Goal: Complete application form: Complete application form

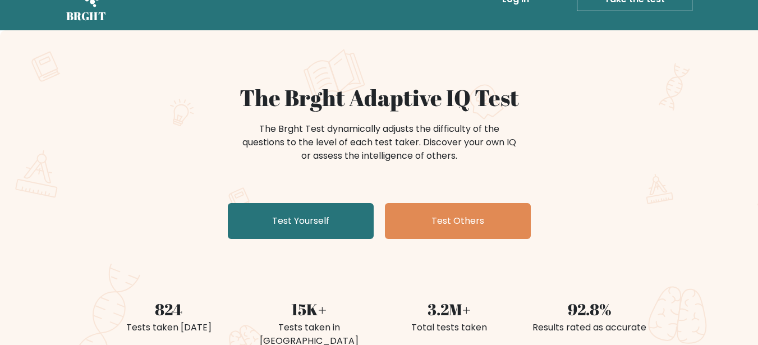
scroll to position [33, 0]
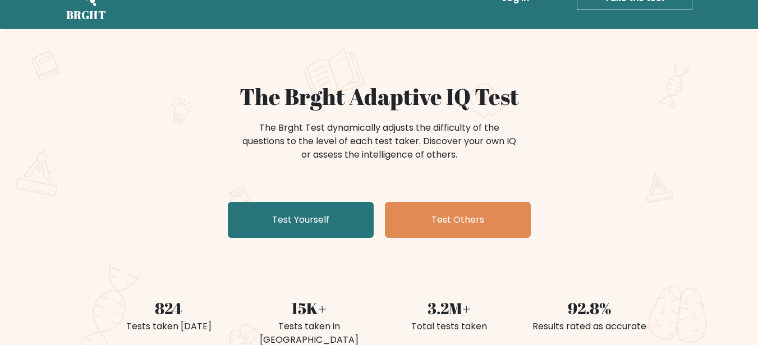
click at [321, 152] on div "The Brght Test dynamically adjusts the difficulty of the questions to the level…" at bounding box center [379, 141] width 280 height 40
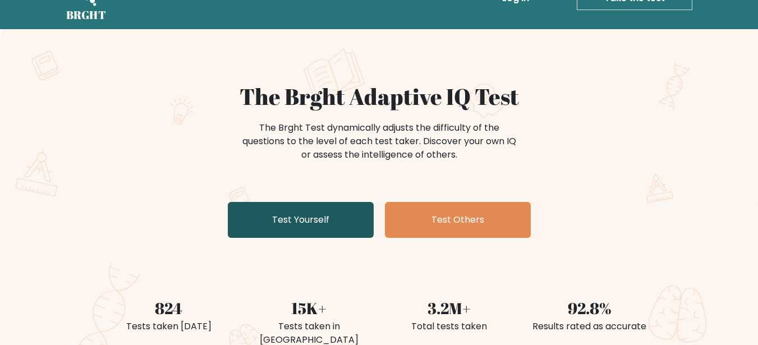
click at [348, 218] on link "Test Yourself" at bounding box center [301, 220] width 146 height 36
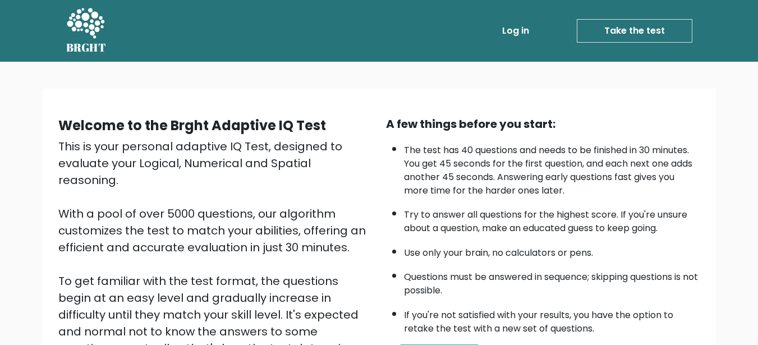
click at [570, 183] on li "The test has 40 questions and needs to be finished in 30 minutes. You get 45 se…" at bounding box center [552, 167] width 296 height 59
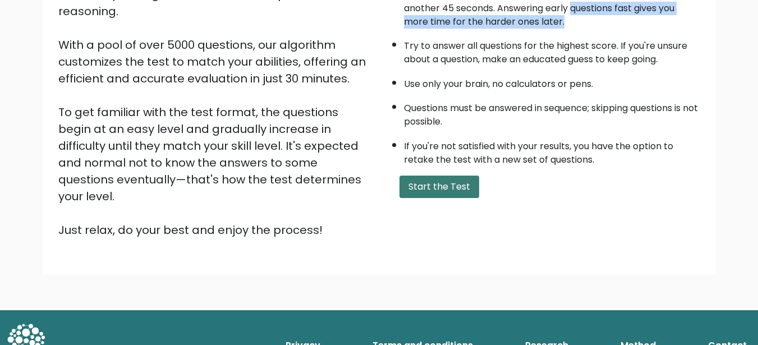
click at [446, 188] on button "Start the Test" at bounding box center [439, 187] width 80 height 22
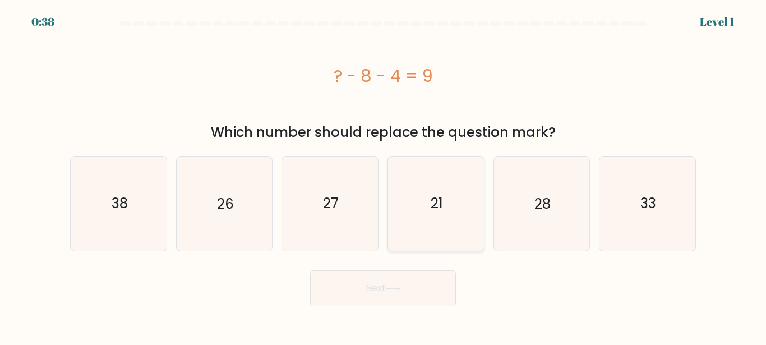
click at [414, 223] on icon "21" at bounding box center [436, 203] width 94 height 94
click at [384, 176] on input "d. 21" at bounding box center [383, 174] width 1 height 3
radio input "true"
click at [376, 289] on button "Next" at bounding box center [383, 288] width 146 height 36
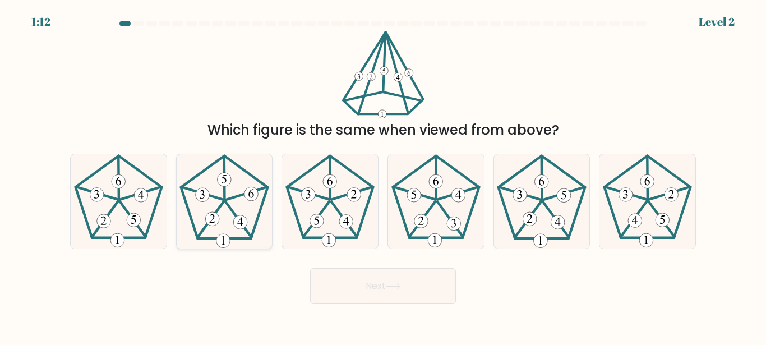
click at [207, 232] on icon at bounding box center [224, 201] width 94 height 94
click at [383, 176] on input "b." at bounding box center [383, 174] width 1 height 3
radio input "true"
click at [372, 287] on button "Next" at bounding box center [383, 286] width 146 height 36
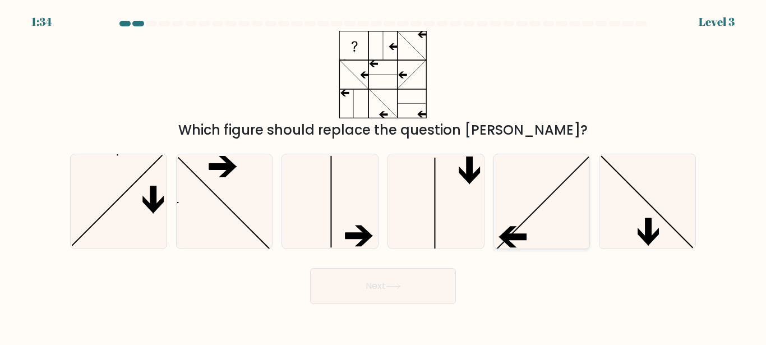
click at [577, 236] on icon at bounding box center [542, 201] width 94 height 94
click at [384, 176] on input "e." at bounding box center [383, 174] width 1 height 3
radio input "true"
click at [363, 297] on button "Next" at bounding box center [383, 286] width 146 height 36
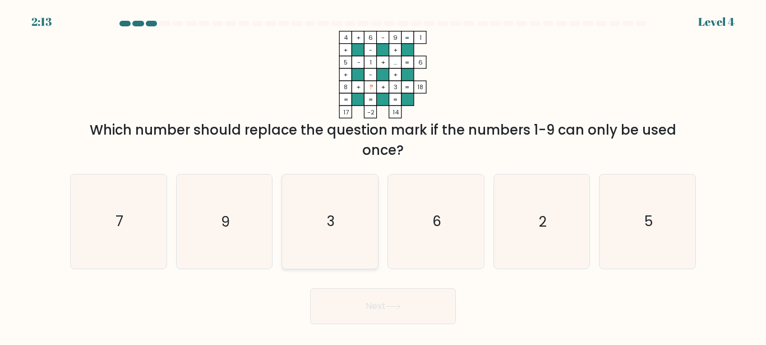
drag, startPoint x: 237, startPoint y: 220, endPoint x: 294, endPoint y: 260, distance: 70.0
click at [237, 221] on icon "9" at bounding box center [224, 221] width 94 height 94
click at [383, 176] on input "b. 9" at bounding box center [383, 174] width 1 height 3
radio input "true"
click at [373, 299] on button "Next" at bounding box center [383, 306] width 146 height 36
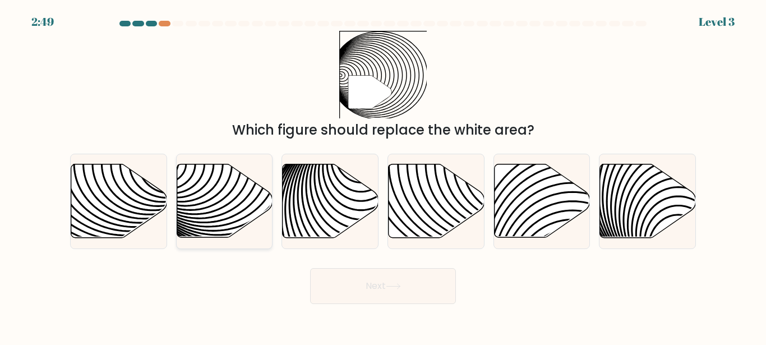
click at [225, 199] on icon at bounding box center [255, 163] width 193 height 193
click at [383, 176] on input "b." at bounding box center [383, 174] width 1 height 3
radio input "true"
click at [368, 292] on button "Next" at bounding box center [383, 286] width 146 height 36
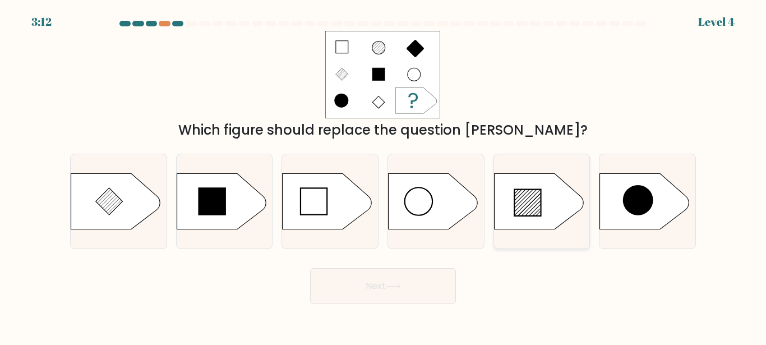
click at [557, 219] on icon at bounding box center [539, 201] width 90 height 56
click at [384, 176] on input "e." at bounding box center [383, 174] width 1 height 3
radio input "true"
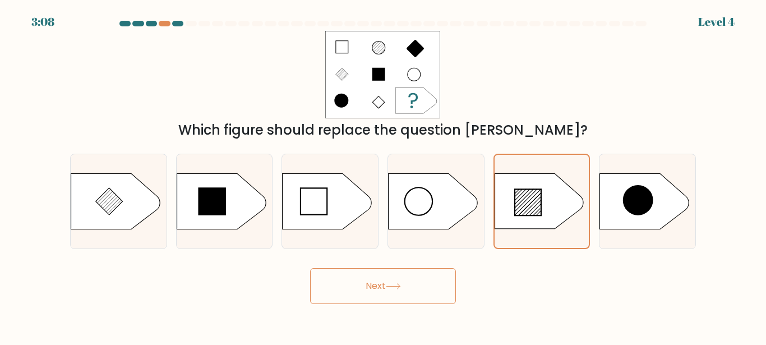
click at [371, 288] on button "Next" at bounding box center [383, 286] width 146 height 36
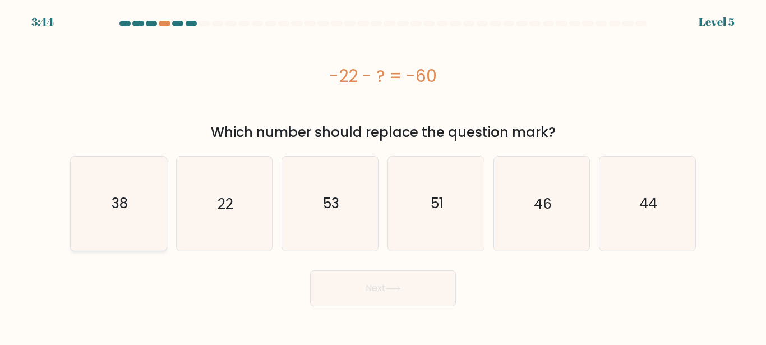
drag, startPoint x: 109, startPoint y: 213, endPoint x: 130, endPoint y: 214, distance: 20.8
click at [112, 214] on icon "38" at bounding box center [119, 203] width 94 height 94
click at [383, 176] on input "a. 38" at bounding box center [383, 174] width 1 height 3
radio input "true"
click at [400, 283] on button "Next" at bounding box center [383, 288] width 146 height 36
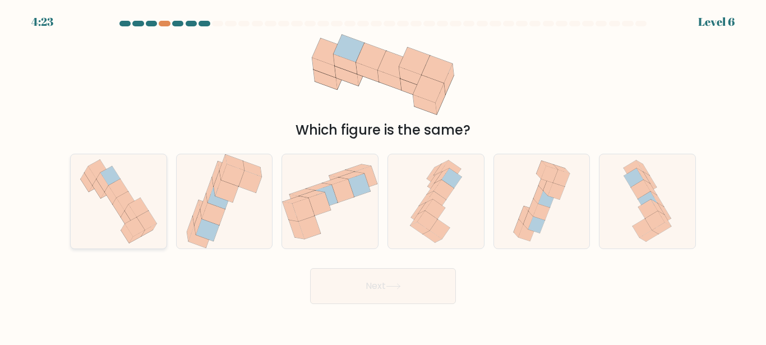
click at [123, 164] on icon at bounding box center [118, 201] width 89 height 94
click at [383, 173] on input "a." at bounding box center [383, 174] width 1 height 3
radio input "true"
click at [365, 292] on button "Next" at bounding box center [383, 286] width 146 height 36
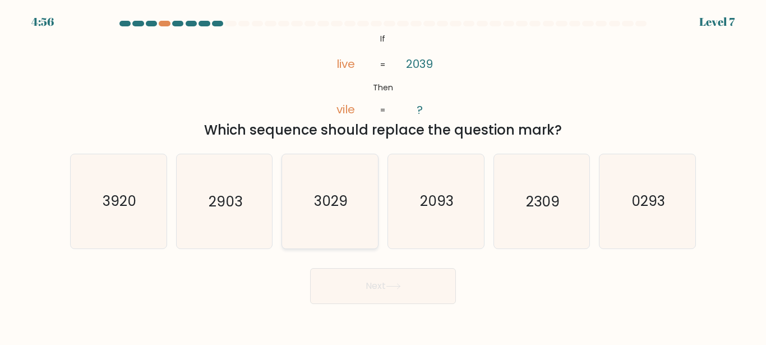
click at [328, 227] on icon "3029" at bounding box center [330, 201] width 94 height 94
click at [383, 176] on input "c. 3029" at bounding box center [383, 174] width 1 height 3
radio input "true"
click at [368, 296] on button "Next" at bounding box center [383, 286] width 146 height 36
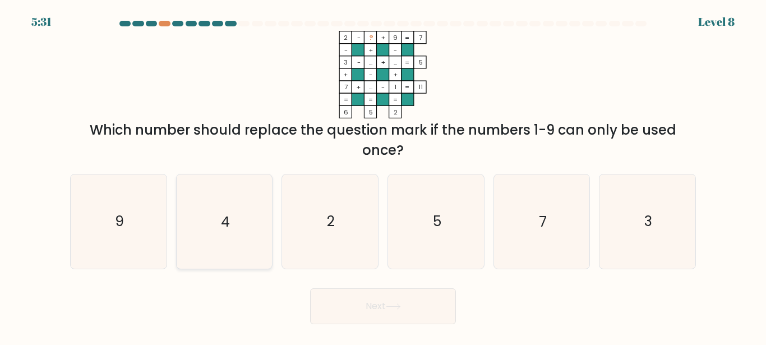
click at [222, 238] on icon "4" at bounding box center [224, 221] width 94 height 94
click at [383, 176] on input "b. 4" at bounding box center [383, 174] width 1 height 3
radio input "true"
click at [373, 303] on button "Next" at bounding box center [383, 306] width 146 height 36
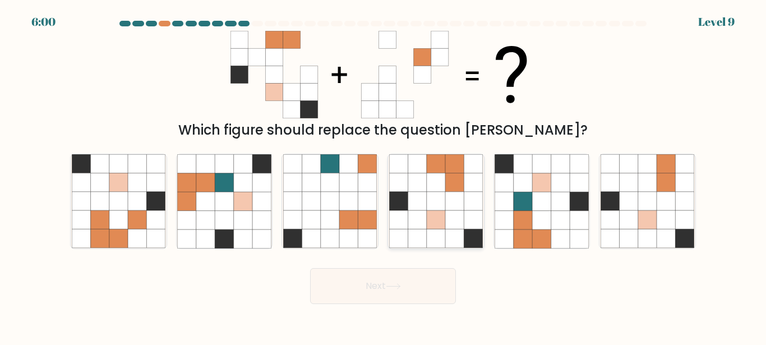
click at [418, 203] on icon at bounding box center [417, 201] width 19 height 19
click at [384, 176] on input "d." at bounding box center [383, 174] width 1 height 3
radio input "true"
click at [373, 283] on button "Next" at bounding box center [383, 286] width 146 height 36
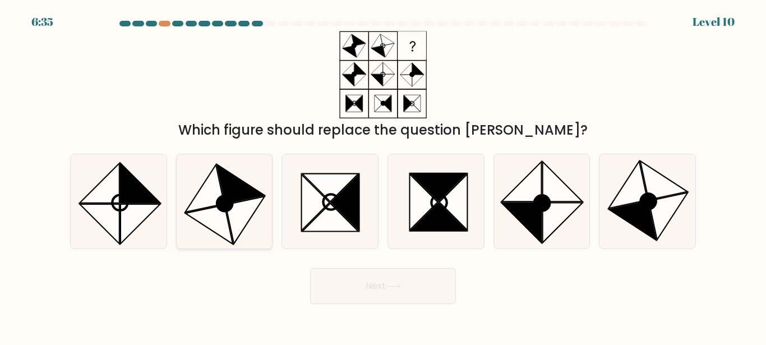
click at [229, 186] on icon at bounding box center [240, 184] width 47 height 39
click at [383, 176] on input "b." at bounding box center [383, 174] width 1 height 3
radio input "true"
click at [348, 292] on button "Next" at bounding box center [383, 286] width 146 height 36
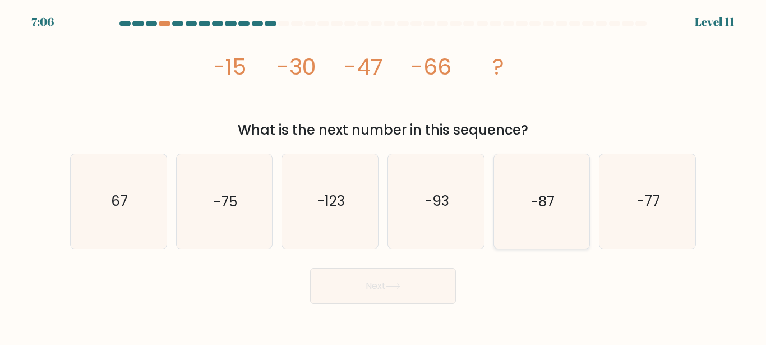
click at [533, 195] on text "-87" at bounding box center [543, 202] width 24 height 20
click at [384, 176] on input "e. -87" at bounding box center [383, 174] width 1 height 3
radio input "true"
click at [423, 289] on button "Next" at bounding box center [383, 286] width 146 height 36
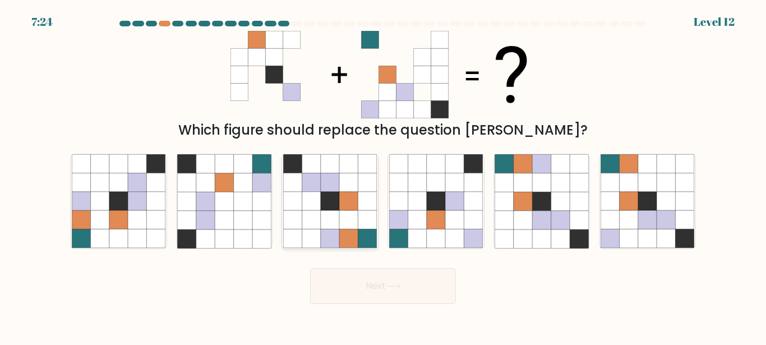
click at [354, 225] on icon at bounding box center [348, 220] width 19 height 19
click at [383, 176] on input "c." at bounding box center [383, 174] width 1 height 3
radio input "true"
click at [178, 218] on icon at bounding box center [187, 220] width 19 height 19
click at [383, 176] on input "b." at bounding box center [383, 174] width 1 height 3
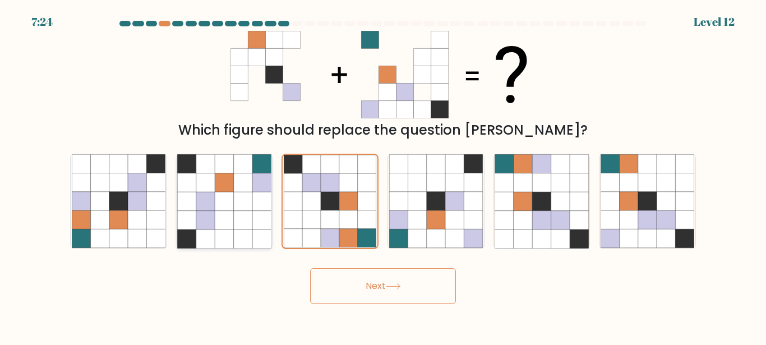
radio input "true"
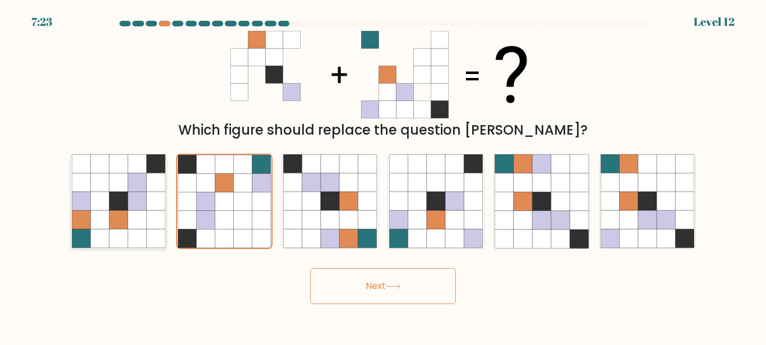
click at [140, 210] on icon at bounding box center [137, 201] width 19 height 19
click at [383, 176] on input "a." at bounding box center [383, 174] width 1 height 3
radio input "true"
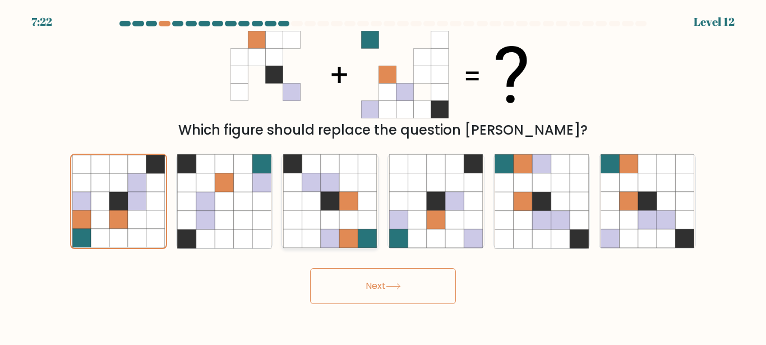
click at [344, 203] on icon at bounding box center [348, 201] width 19 height 19
click at [383, 176] on input "c." at bounding box center [383, 174] width 1 height 3
radio input "true"
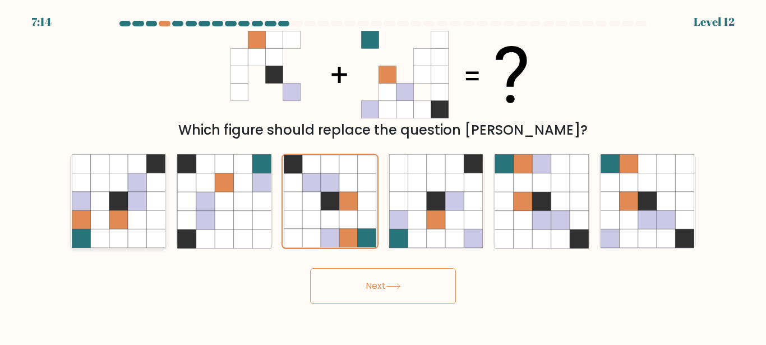
click at [127, 208] on icon at bounding box center [118, 201] width 19 height 19
click at [383, 176] on input "a." at bounding box center [383, 174] width 1 height 3
radio input "true"
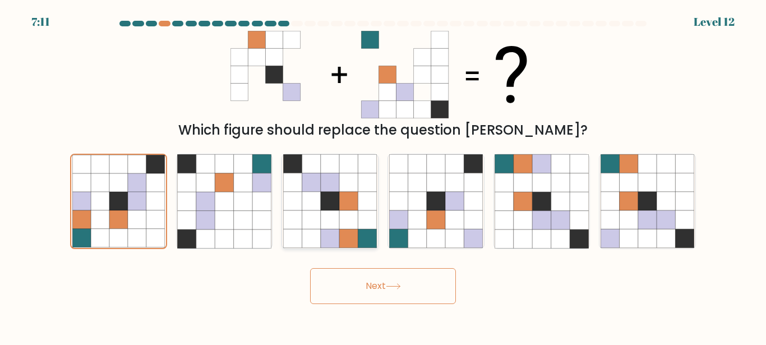
click at [337, 202] on icon at bounding box center [330, 201] width 19 height 19
click at [383, 176] on input "c." at bounding box center [383, 174] width 1 height 3
radio input "true"
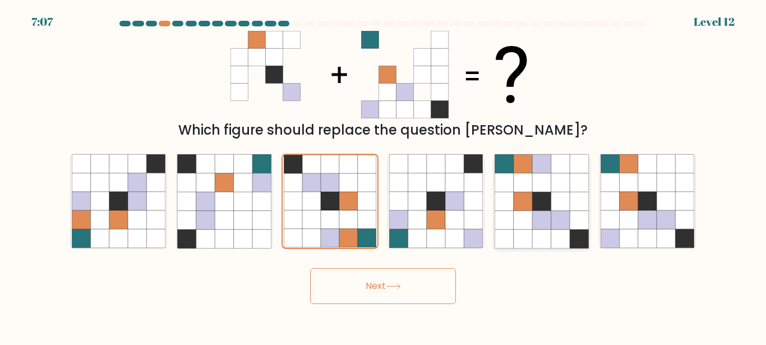
click at [541, 210] on icon at bounding box center [541, 201] width 19 height 19
click at [384, 176] on input "e." at bounding box center [383, 174] width 1 height 3
radio input "true"
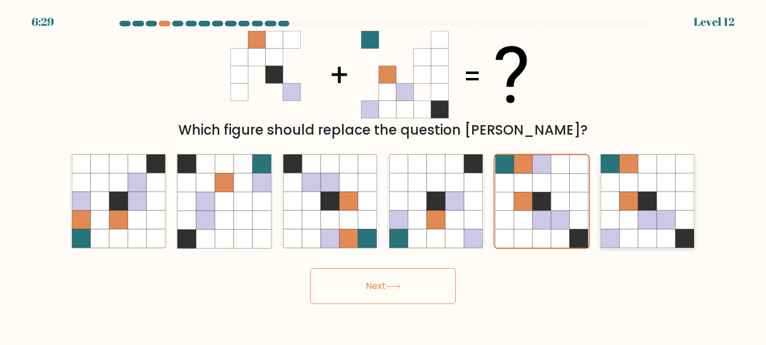
click at [628, 207] on icon at bounding box center [629, 201] width 19 height 19
click at [384, 176] on input "f." at bounding box center [383, 174] width 1 height 3
radio input "true"
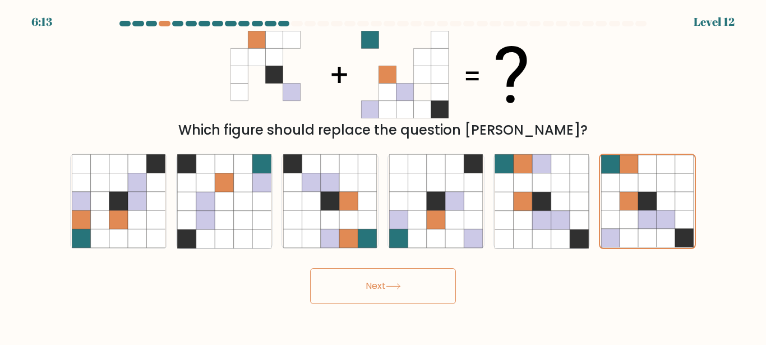
click at [373, 279] on button "Next" at bounding box center [383, 286] width 146 height 36
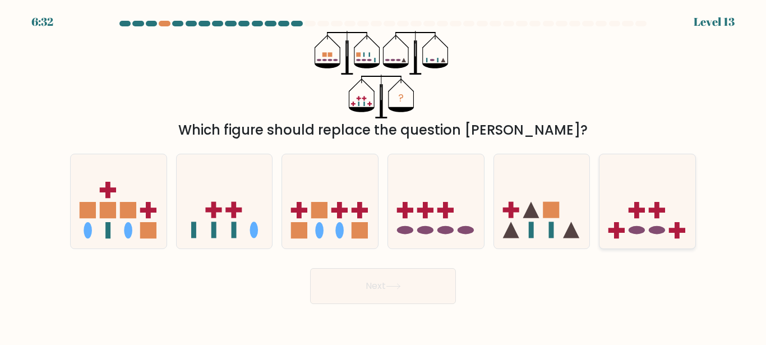
click at [669, 209] on icon at bounding box center [647, 201] width 96 height 79
click at [384, 176] on input "f." at bounding box center [383, 174] width 1 height 3
radio input "true"
click at [376, 284] on button "Next" at bounding box center [383, 286] width 146 height 36
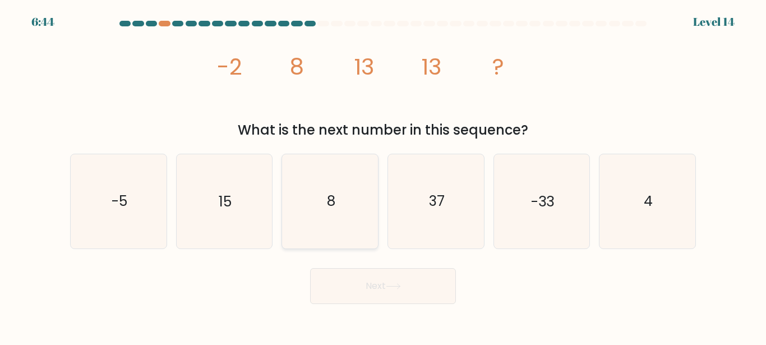
click at [312, 181] on icon "8" at bounding box center [330, 201] width 94 height 94
click at [383, 176] on input "c. 8" at bounding box center [383, 174] width 1 height 3
radio input "true"
click at [378, 288] on button "Next" at bounding box center [383, 286] width 146 height 36
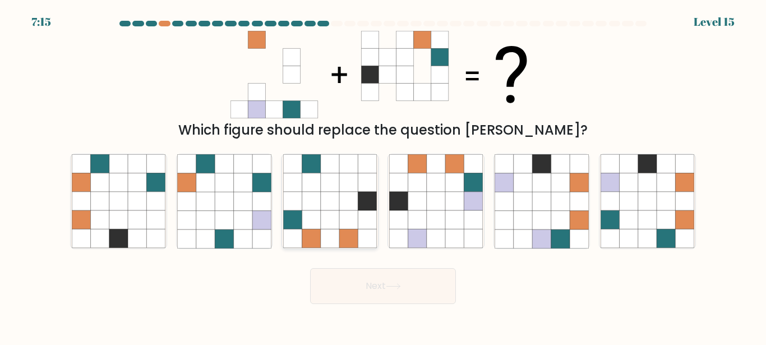
drag, startPoint x: 250, startPoint y: 210, endPoint x: 308, endPoint y: 210, distance: 58.3
click at [251, 211] on icon at bounding box center [224, 201] width 94 height 94
click at [383, 176] on input "b." at bounding box center [383, 174] width 1 height 3
radio input "true"
click at [642, 210] on icon at bounding box center [648, 201] width 94 height 94
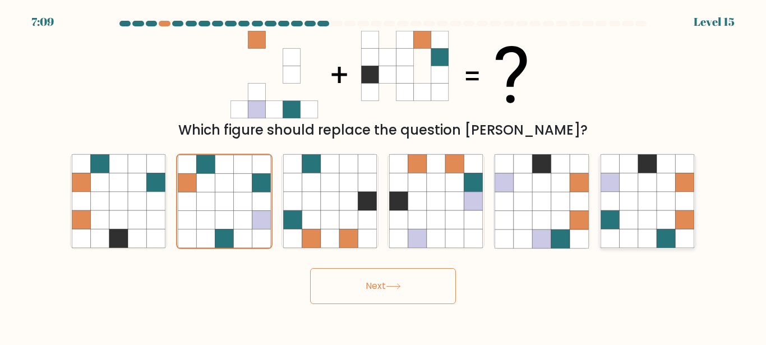
click at [384, 176] on input "f." at bounding box center [383, 174] width 1 height 3
radio input "true"
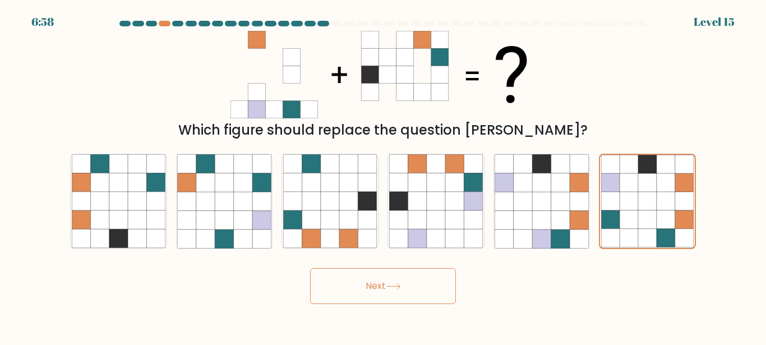
click at [416, 292] on button "Next" at bounding box center [383, 286] width 146 height 36
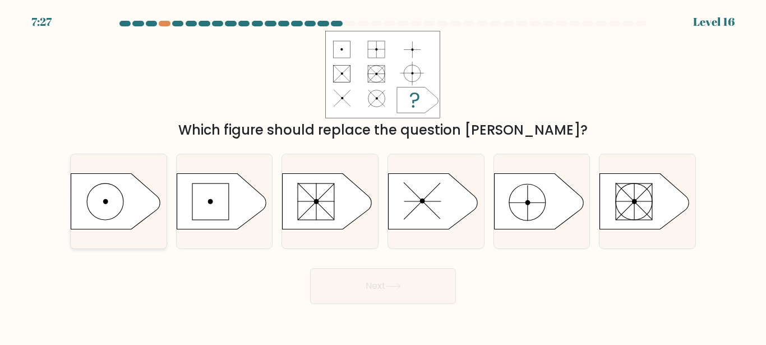
click at [136, 188] on icon at bounding box center [116, 201] width 90 height 56
click at [383, 176] on input "a." at bounding box center [383, 174] width 1 height 3
radio input "true"
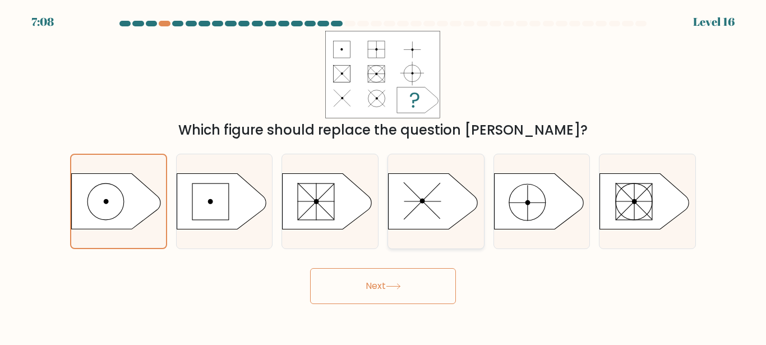
click at [424, 211] on icon at bounding box center [434, 201] width 90 height 56
click at [384, 176] on input "d." at bounding box center [383, 174] width 1 height 3
radio input "true"
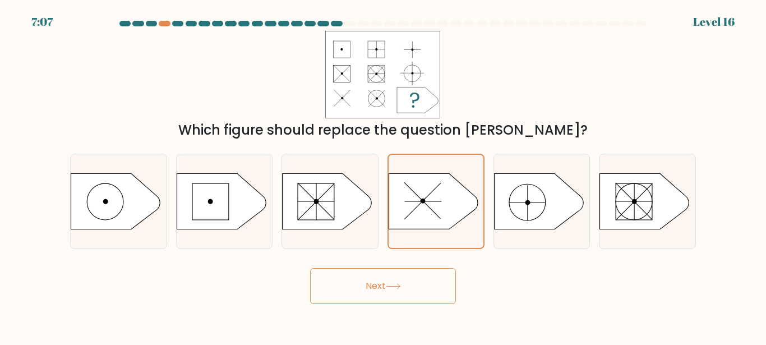
click at [375, 289] on button "Next" at bounding box center [383, 286] width 146 height 36
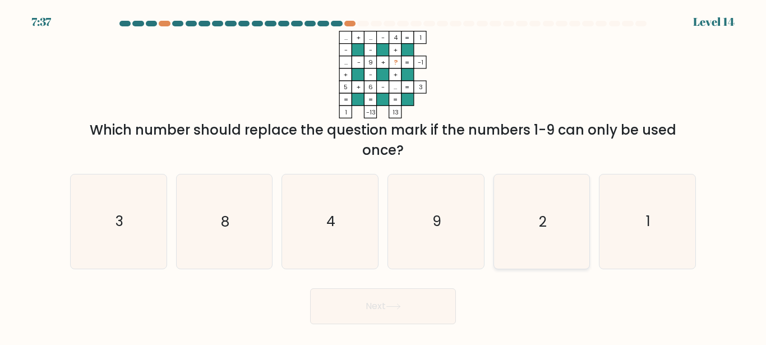
drag, startPoint x: 642, startPoint y: 220, endPoint x: 570, endPoint y: 255, distance: 79.5
click at [642, 221] on icon "1" at bounding box center [648, 221] width 94 height 94
click at [384, 176] on input "f. 1" at bounding box center [383, 174] width 1 height 3
radio input "true"
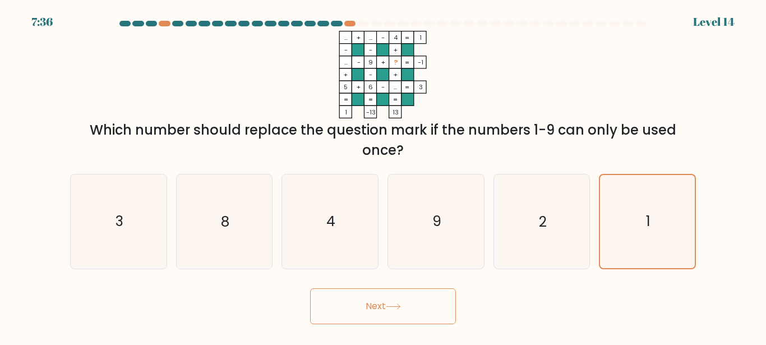
click at [407, 310] on button "Next" at bounding box center [383, 306] width 146 height 36
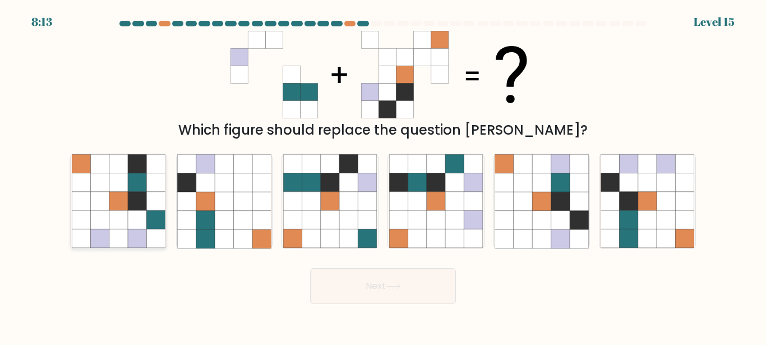
click at [132, 219] on icon at bounding box center [137, 220] width 19 height 19
click at [383, 176] on input "a." at bounding box center [383, 174] width 1 height 3
radio input "true"
click at [450, 207] on icon at bounding box center [454, 201] width 19 height 19
click at [384, 176] on input "d." at bounding box center [383, 174] width 1 height 3
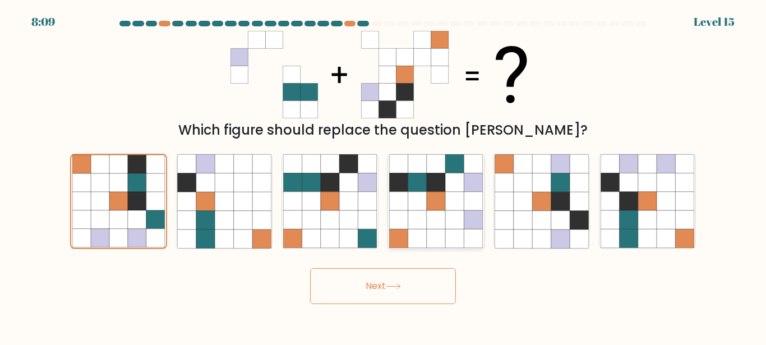
radio input "true"
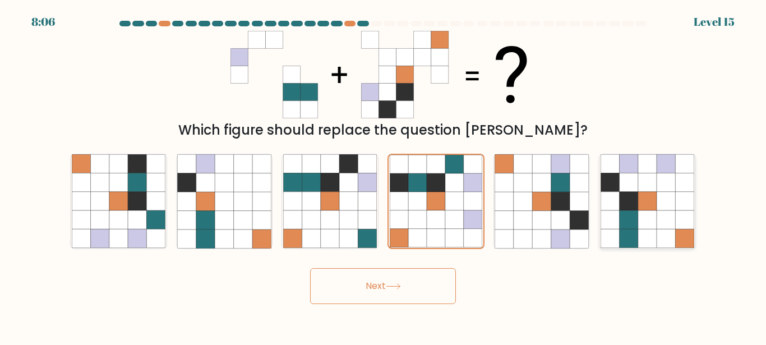
click at [636, 224] on icon at bounding box center [629, 220] width 19 height 19
click at [384, 176] on input "f." at bounding box center [383, 174] width 1 height 3
radio input "true"
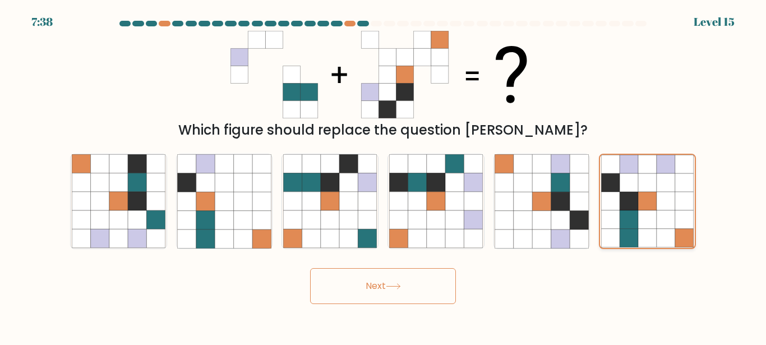
click at [652, 215] on icon at bounding box center [647, 220] width 19 height 19
click at [384, 176] on input "f." at bounding box center [383, 174] width 1 height 3
click at [352, 288] on button "Next" at bounding box center [383, 286] width 146 height 36
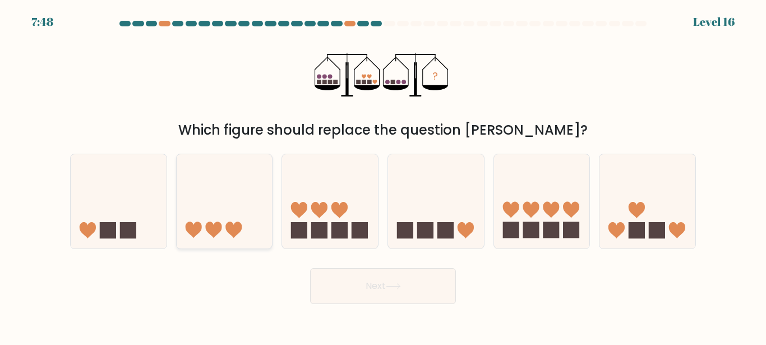
click at [264, 203] on icon at bounding box center [225, 201] width 96 height 79
click at [383, 176] on input "b." at bounding box center [383, 174] width 1 height 3
radio input "true"
click at [442, 288] on button "Next" at bounding box center [383, 286] width 146 height 36
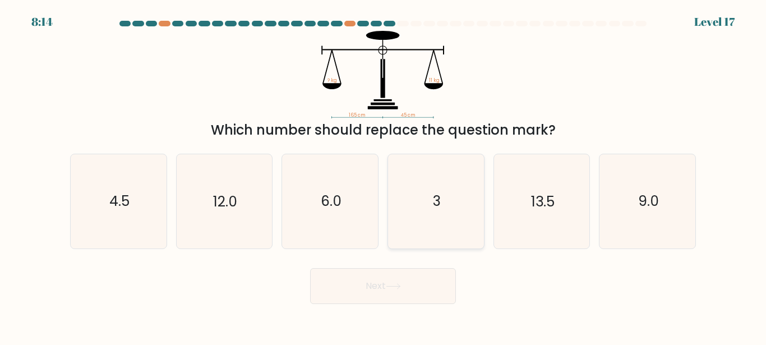
click at [451, 178] on icon "3" at bounding box center [436, 201] width 94 height 94
click at [384, 176] on input "d. 3" at bounding box center [383, 174] width 1 height 3
radio input "true"
click at [381, 268] on button "Next" at bounding box center [383, 286] width 146 height 36
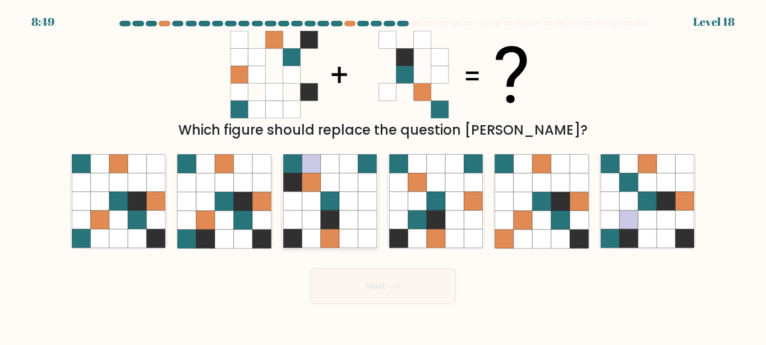
click at [338, 178] on icon at bounding box center [330, 182] width 19 height 19
click at [383, 176] on input "c." at bounding box center [383, 174] width 1 height 3
radio input "true"
click at [126, 196] on icon at bounding box center [118, 201] width 19 height 19
click at [383, 176] on input "a." at bounding box center [383, 174] width 1 height 3
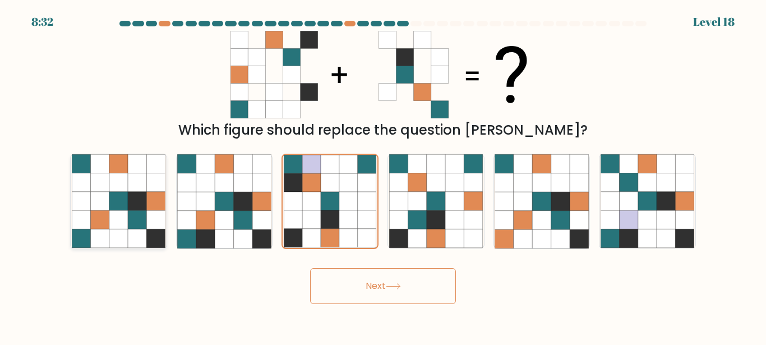
radio input "true"
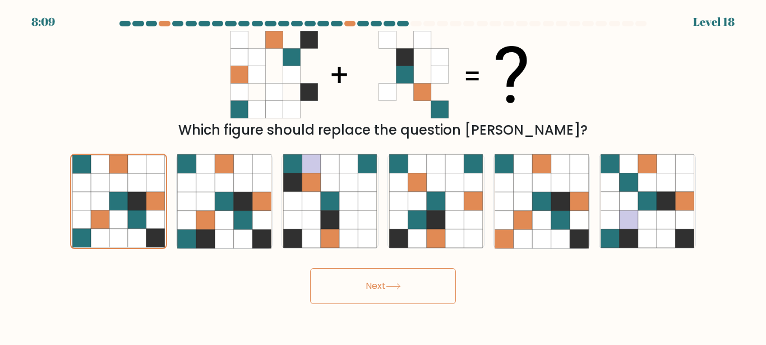
drag, startPoint x: 431, startPoint y: 280, endPoint x: 478, endPoint y: 265, distance: 49.5
click at [430, 280] on button "Next" at bounding box center [383, 286] width 146 height 36
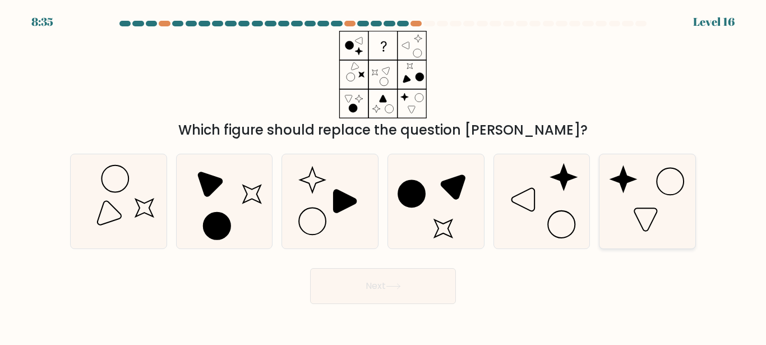
click at [660, 188] on icon at bounding box center [648, 201] width 94 height 94
click at [384, 176] on input "f." at bounding box center [383, 174] width 1 height 3
radio input "true"
click at [384, 278] on button "Next" at bounding box center [383, 286] width 146 height 36
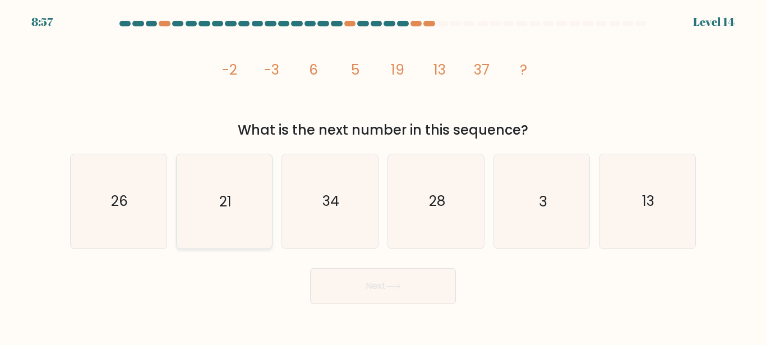
click at [224, 182] on icon "21" at bounding box center [224, 201] width 94 height 94
click at [383, 176] on input "b. 21" at bounding box center [383, 174] width 1 height 3
radio input "true"
click at [375, 286] on button "Next" at bounding box center [383, 286] width 146 height 36
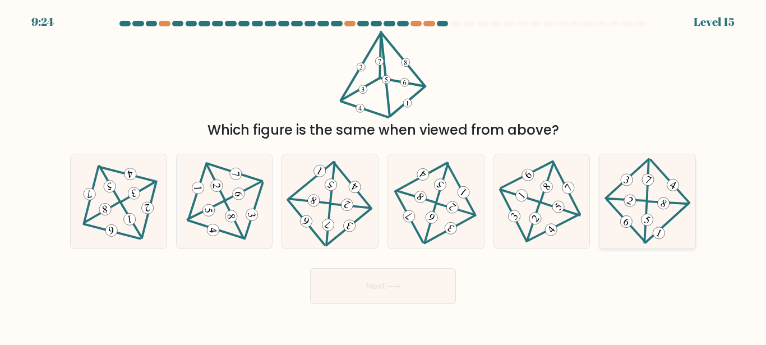
click at [658, 213] on icon at bounding box center [647, 201] width 77 height 75
click at [384, 176] on input "f." at bounding box center [383, 174] width 1 height 3
radio input "true"
click at [414, 280] on button "Next" at bounding box center [383, 286] width 146 height 36
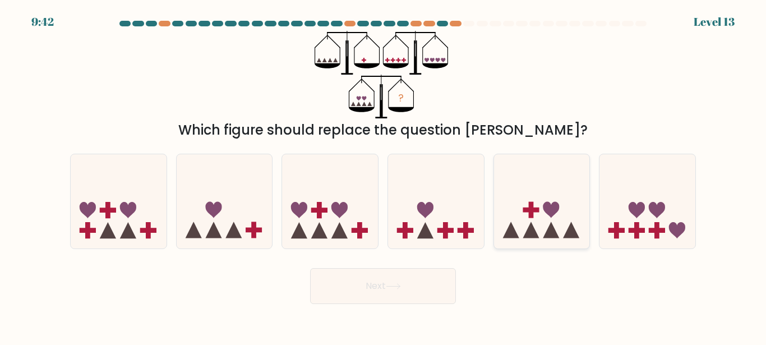
click at [552, 179] on icon at bounding box center [542, 201] width 96 height 79
click at [384, 176] on input "e." at bounding box center [383, 174] width 1 height 3
radio input "true"
click at [363, 294] on button "Next" at bounding box center [383, 286] width 146 height 36
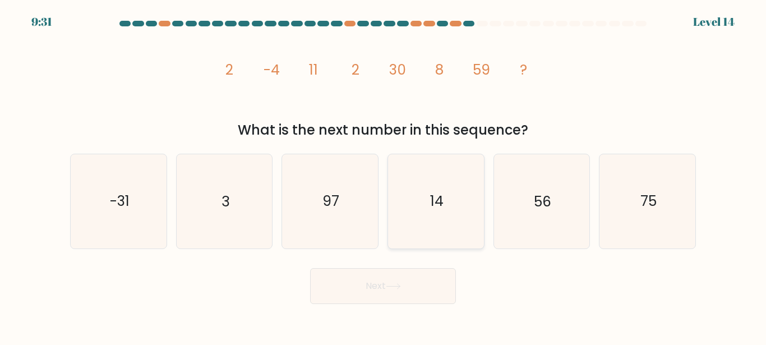
click at [419, 203] on icon "14" at bounding box center [436, 201] width 94 height 94
click at [384, 176] on input "d. 14" at bounding box center [383, 174] width 1 height 3
radio input "true"
click at [393, 284] on icon at bounding box center [393, 286] width 15 height 6
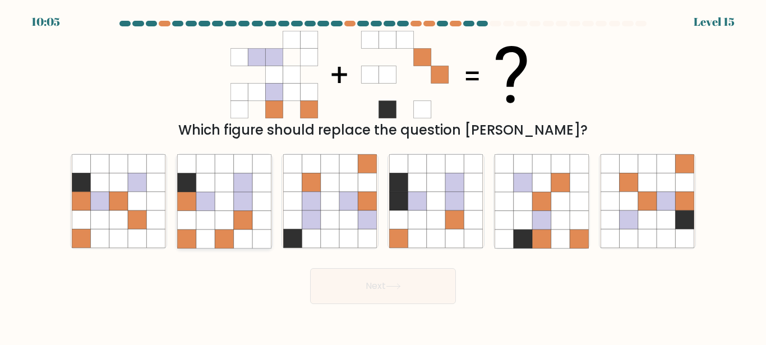
click at [249, 206] on icon at bounding box center [243, 201] width 19 height 19
click at [383, 176] on input "b." at bounding box center [383, 174] width 1 height 3
radio input "true"
click at [333, 214] on icon at bounding box center [330, 220] width 19 height 19
click at [383, 176] on input "c." at bounding box center [383, 174] width 1 height 3
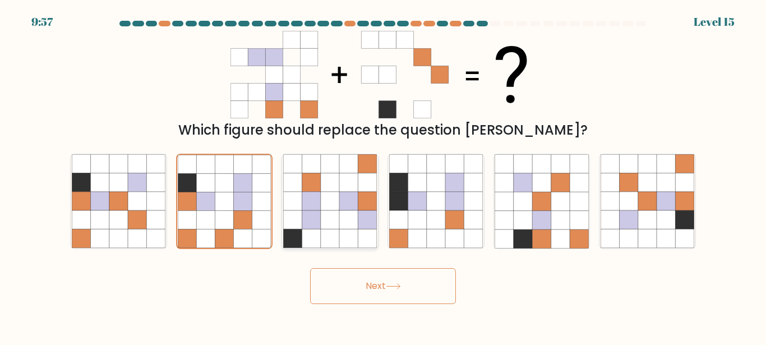
radio input "true"
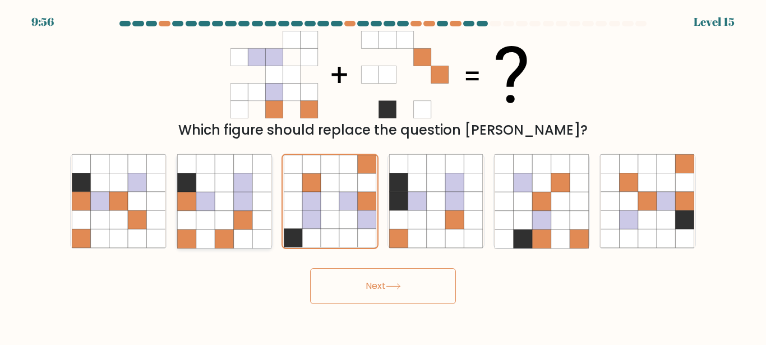
click at [258, 210] on icon at bounding box center [261, 201] width 19 height 19
click at [383, 176] on input "b." at bounding box center [383, 174] width 1 height 3
radio input "true"
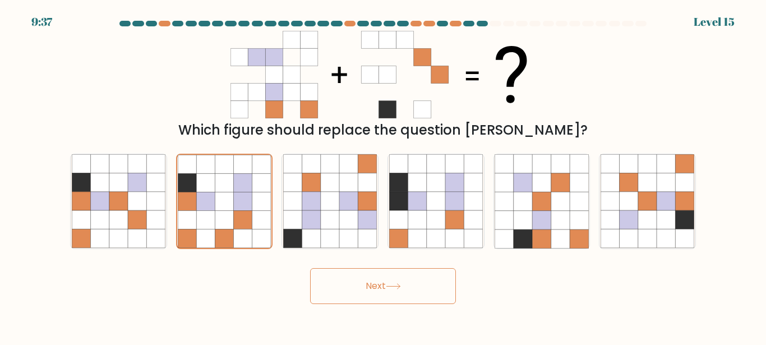
click at [345, 273] on button "Next" at bounding box center [383, 286] width 146 height 36
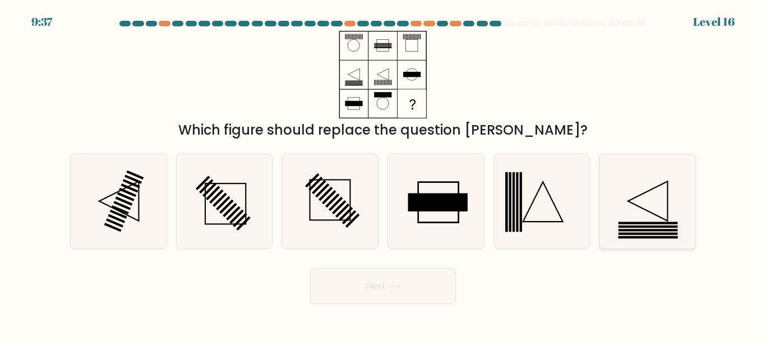
click at [616, 202] on icon at bounding box center [648, 201] width 94 height 94
click at [384, 176] on input "f." at bounding box center [383, 174] width 1 height 3
radio input "true"
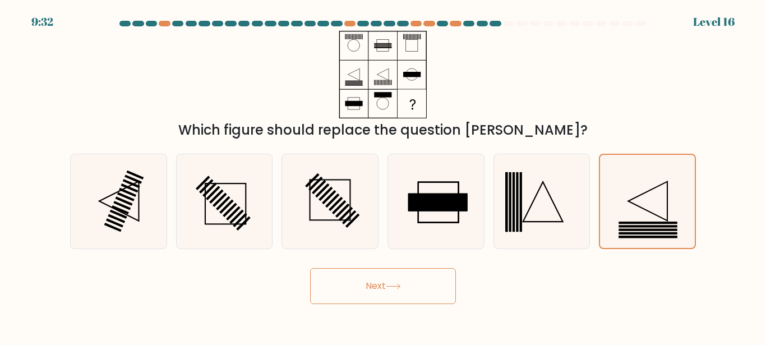
click at [396, 289] on icon at bounding box center [393, 286] width 15 height 6
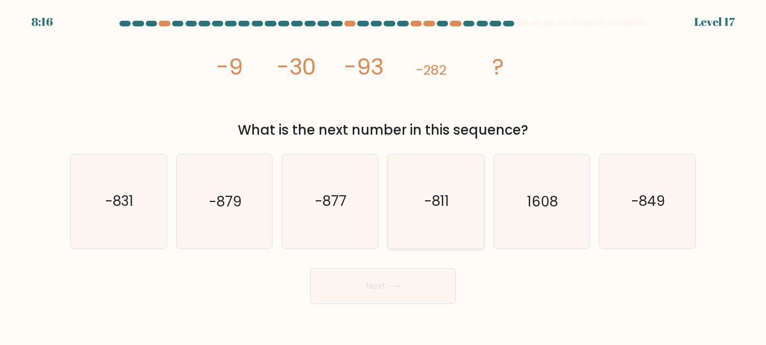
drag, startPoint x: 459, startPoint y: 191, endPoint x: 453, endPoint y: 196, distance: 8.0
click at [458, 192] on icon "-811" at bounding box center [436, 201] width 94 height 94
click at [384, 176] on input "d. -811" at bounding box center [383, 174] width 1 height 3
radio input "true"
click at [366, 283] on button "Next" at bounding box center [383, 286] width 146 height 36
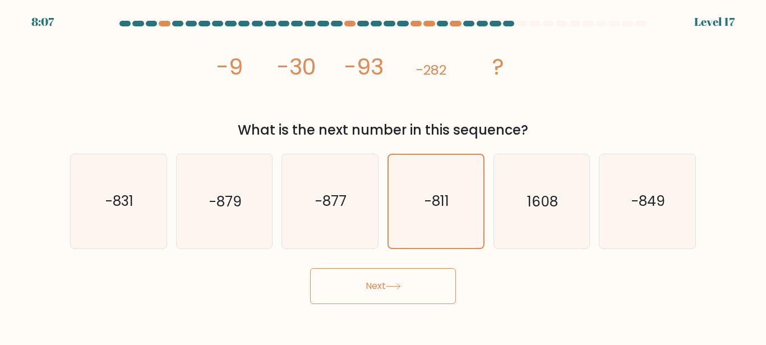
click at [398, 284] on icon at bounding box center [393, 286] width 15 height 6
click at [392, 277] on button "Next" at bounding box center [383, 286] width 146 height 36
click at [442, 179] on icon "-811" at bounding box center [436, 201] width 93 height 93
click at [384, 176] on input "d. -811" at bounding box center [383, 174] width 1 height 3
click at [354, 287] on button "Next" at bounding box center [383, 286] width 146 height 36
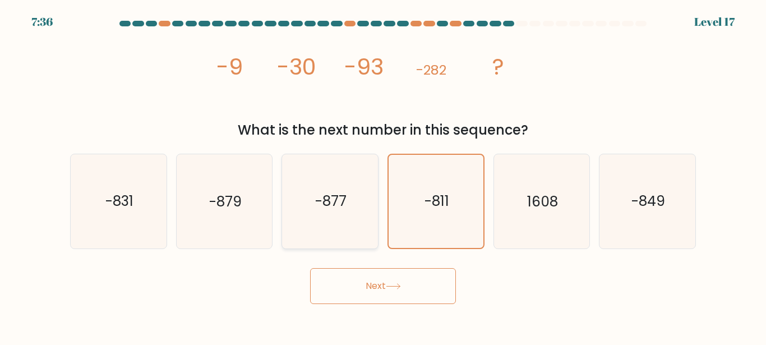
click at [342, 197] on text "-877" at bounding box center [330, 202] width 31 height 20
click at [383, 176] on input "c. -877" at bounding box center [383, 174] width 1 height 3
radio input "true"
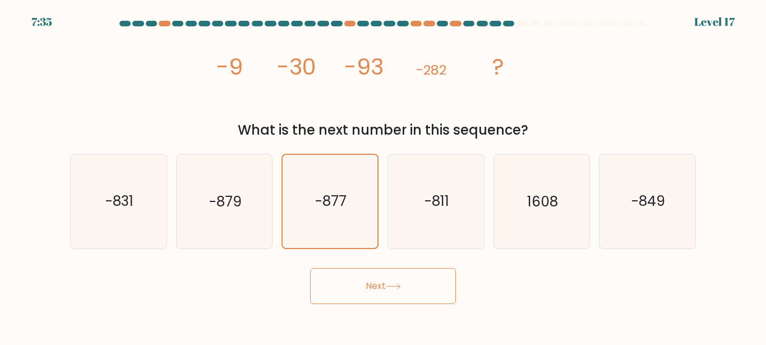
click at [368, 287] on button "Next" at bounding box center [383, 286] width 146 height 36
drag, startPoint x: 120, startPoint y: 205, endPoint x: 136, endPoint y: 202, distance: 16.5
click at [122, 205] on text "-831" at bounding box center [119, 202] width 28 height 20
click at [383, 176] on input "a. -831" at bounding box center [383, 174] width 1 height 3
radio input "true"
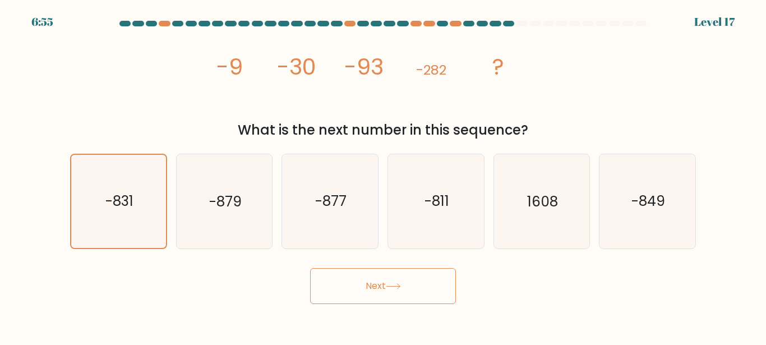
click at [351, 274] on button "Next" at bounding box center [383, 286] width 146 height 36
click at [402, 282] on button "Next" at bounding box center [383, 286] width 146 height 36
click at [377, 277] on button "Next" at bounding box center [383, 286] width 146 height 36
click at [353, 186] on icon "-877" at bounding box center [330, 201] width 94 height 94
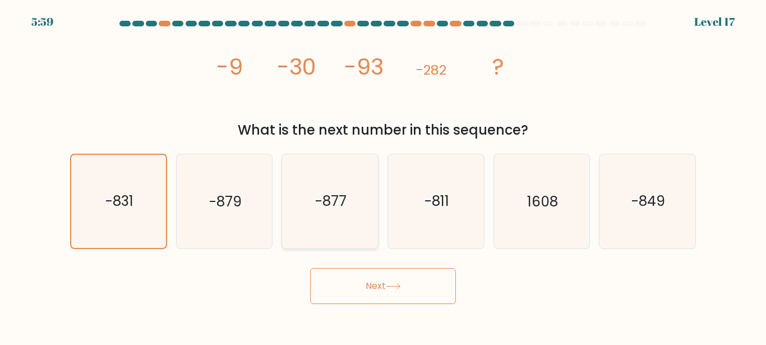
click at [383, 176] on input "c. -877" at bounding box center [383, 174] width 1 height 3
radio input "true"
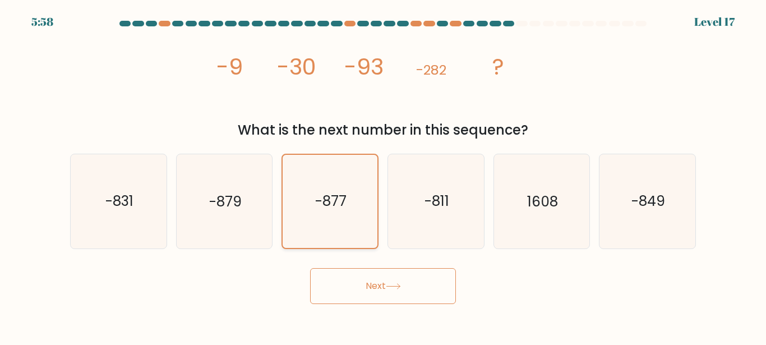
drag, startPoint x: 349, startPoint y: 279, endPoint x: 359, endPoint y: 243, distance: 37.8
click at [350, 279] on button "Next" at bounding box center [383, 286] width 146 height 36
click at [540, 190] on icon "1608" at bounding box center [542, 201] width 94 height 94
click at [384, 176] on input "e. 1608" at bounding box center [383, 174] width 1 height 3
radio input "true"
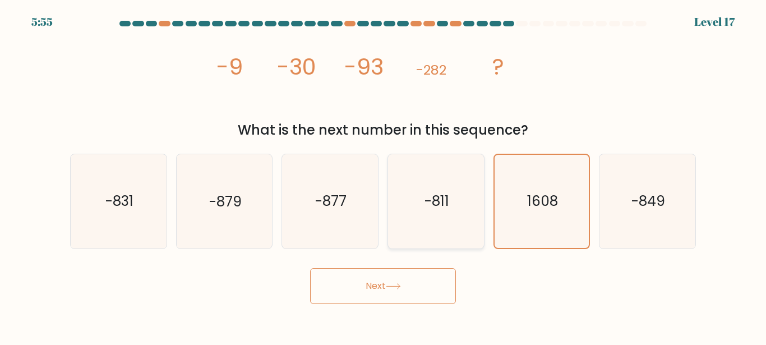
click at [450, 206] on icon "-811" at bounding box center [436, 201] width 94 height 94
click at [384, 176] on input "d. -811" at bounding box center [383, 174] width 1 height 3
radio input "true"
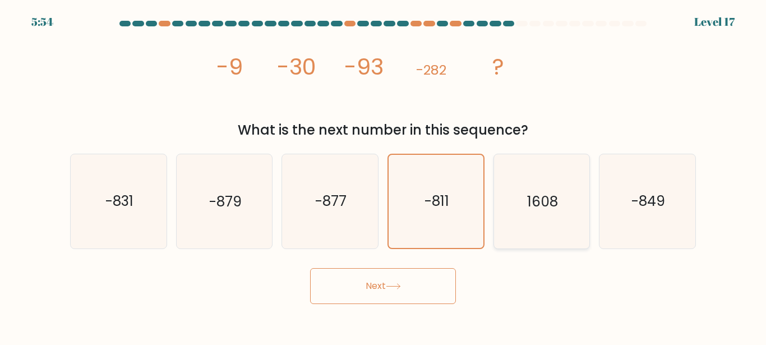
drag, startPoint x: 628, startPoint y: 209, endPoint x: 580, endPoint y: 230, distance: 51.7
click at [628, 209] on icon "-849" at bounding box center [648, 201] width 94 height 94
click at [384, 176] on input "f. -849" at bounding box center [383, 174] width 1 height 3
radio input "true"
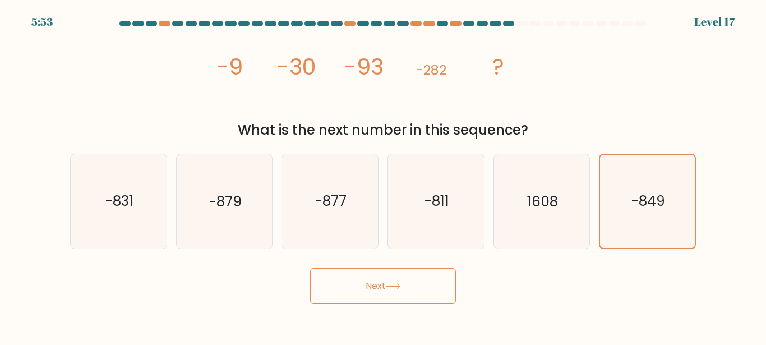
drag, startPoint x: 498, startPoint y: 267, endPoint x: 416, endPoint y: 270, distance: 82.5
click at [416, 270] on div "Next" at bounding box center [382, 282] width 639 height 41
drag, startPoint x: 414, startPoint y: 270, endPoint x: 407, endPoint y: 270, distance: 7.3
click at [408, 271] on button "Next" at bounding box center [383, 286] width 146 height 36
click at [407, 270] on button "Next" at bounding box center [383, 286] width 146 height 36
